Goal: Task Accomplishment & Management: Complete application form

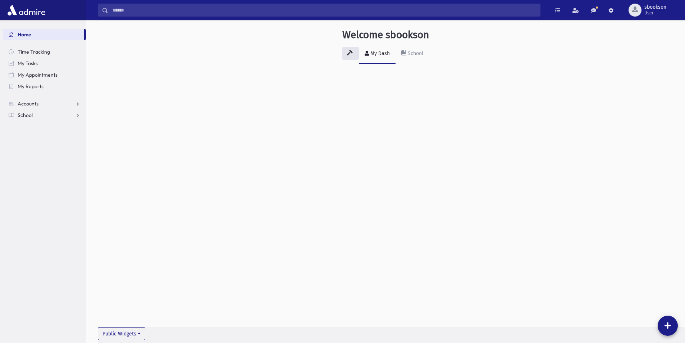
click at [46, 119] on link "School" at bounding box center [44, 115] width 83 height 12
click at [44, 137] on span "Attendance" at bounding box center [35, 138] width 27 height 6
click at [42, 149] on link "Entry" at bounding box center [44, 150] width 83 height 12
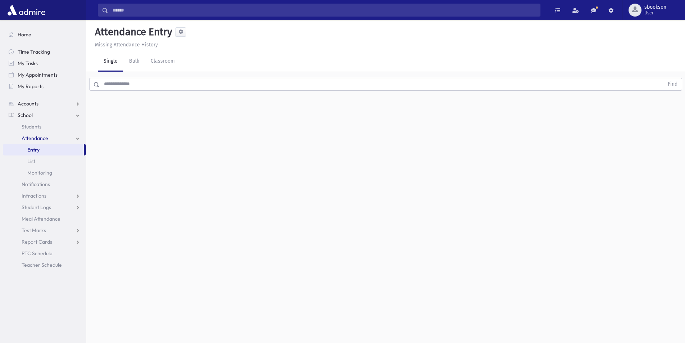
click at [127, 83] on input "text" at bounding box center [382, 84] width 564 height 13
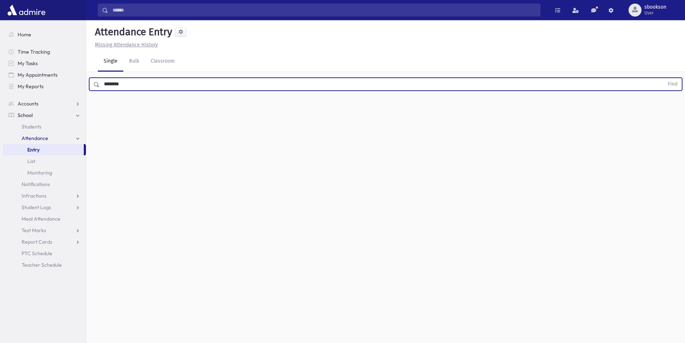
click at [664, 78] on button "Find" at bounding box center [673, 84] width 18 height 12
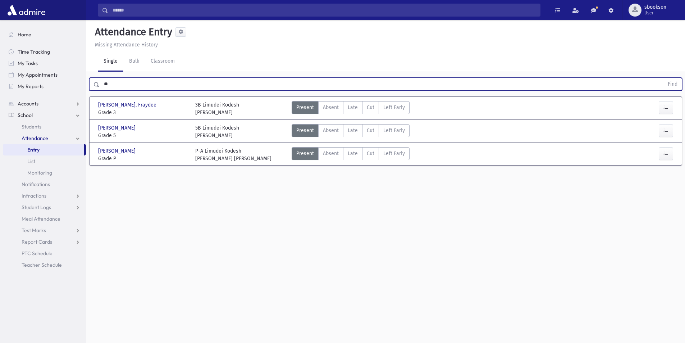
type input "*"
type input "****"
click at [664, 78] on button "Find" at bounding box center [673, 84] width 18 height 12
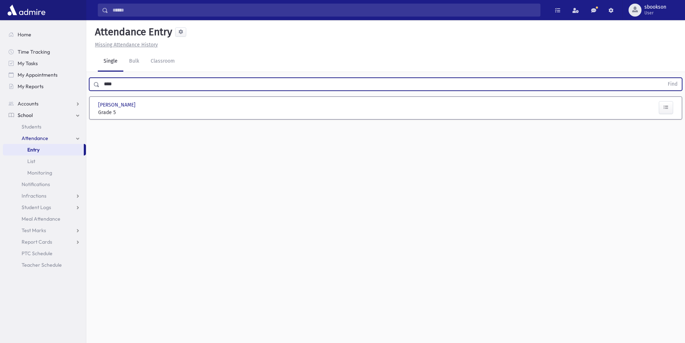
click at [674, 106] on div at bounding box center [652, 108] width 49 height 15
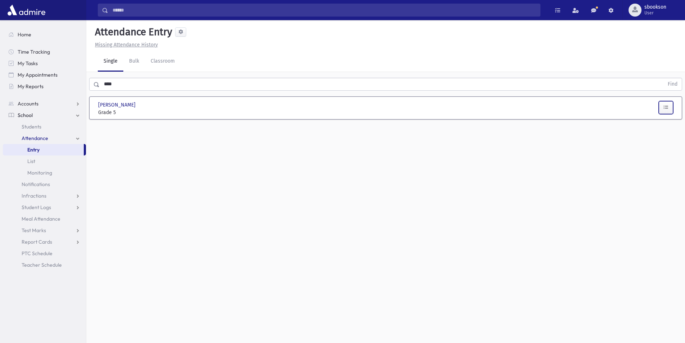
click at [667, 108] on icon "button" at bounding box center [666, 107] width 5 height 6
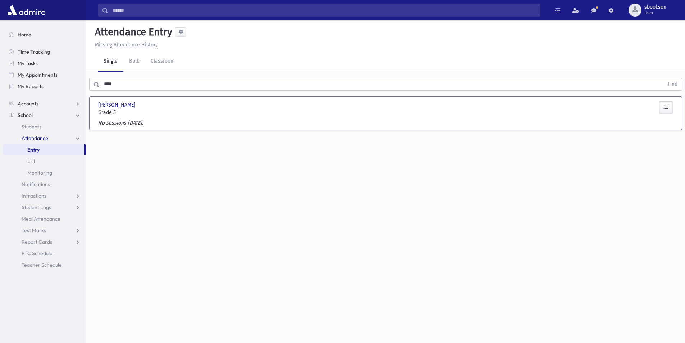
click at [667, 105] on icon "button" at bounding box center [666, 107] width 5 height 6
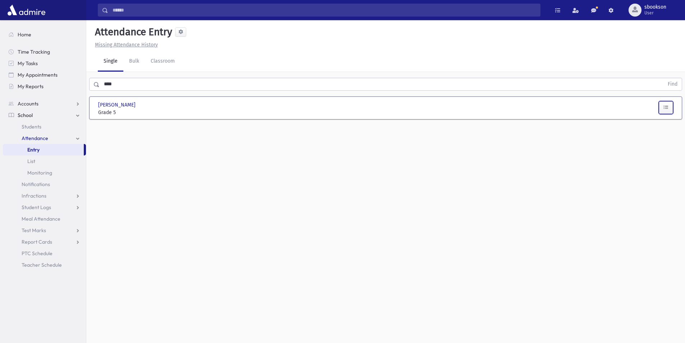
click at [666, 105] on icon "button" at bounding box center [666, 107] width 5 height 6
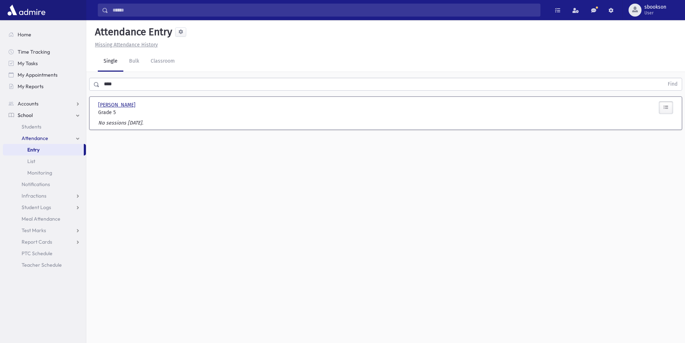
click at [128, 102] on span "[PERSON_NAME]" at bounding box center [117, 105] width 39 height 8
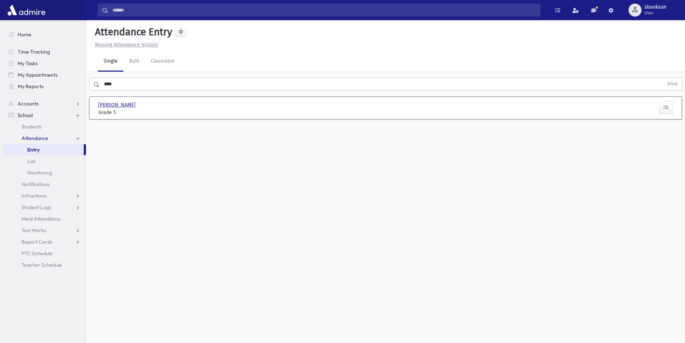
click at [125, 102] on span "[PERSON_NAME]" at bounding box center [117, 105] width 39 height 8
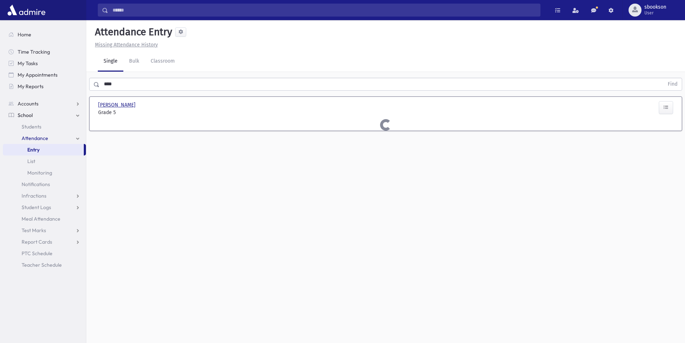
click at [125, 102] on span "[PERSON_NAME]" at bounding box center [117, 105] width 39 height 8
click at [120, 87] on input "text" at bounding box center [382, 84] width 564 height 13
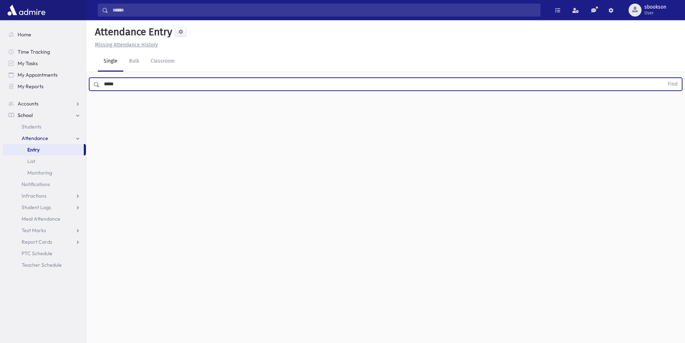
type input "*****"
click at [664, 78] on button "Find" at bounding box center [673, 84] width 18 height 12
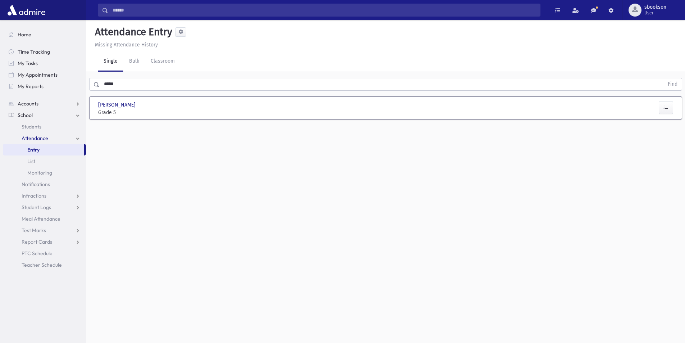
click at [118, 105] on span "[PERSON_NAME]" at bounding box center [117, 105] width 39 height 8
click at [149, 85] on input "text" at bounding box center [382, 84] width 564 height 13
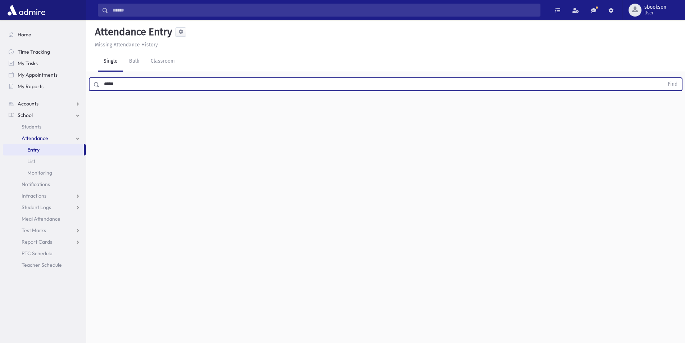
click at [664, 78] on button "Find" at bounding box center [673, 84] width 18 height 12
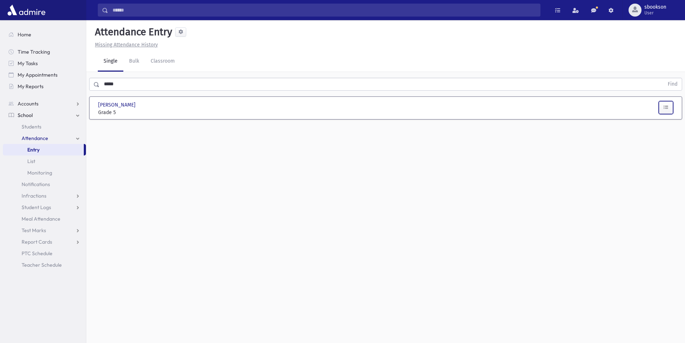
click at [667, 107] on icon "button" at bounding box center [666, 107] width 5 height 6
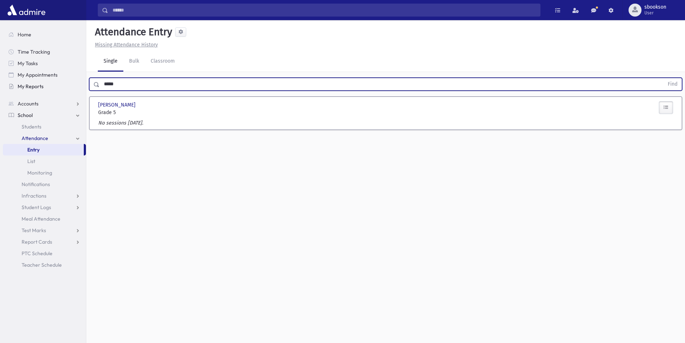
drag, startPoint x: 127, startPoint y: 79, endPoint x: 66, endPoint y: 84, distance: 61.0
click at [72, 92] on div "Search Results All Accounts" at bounding box center [342, 179] width 685 height 359
type input "*"
type input "******"
click at [664, 78] on button "Find" at bounding box center [673, 84] width 18 height 12
